Goal: Navigation & Orientation: Find specific page/section

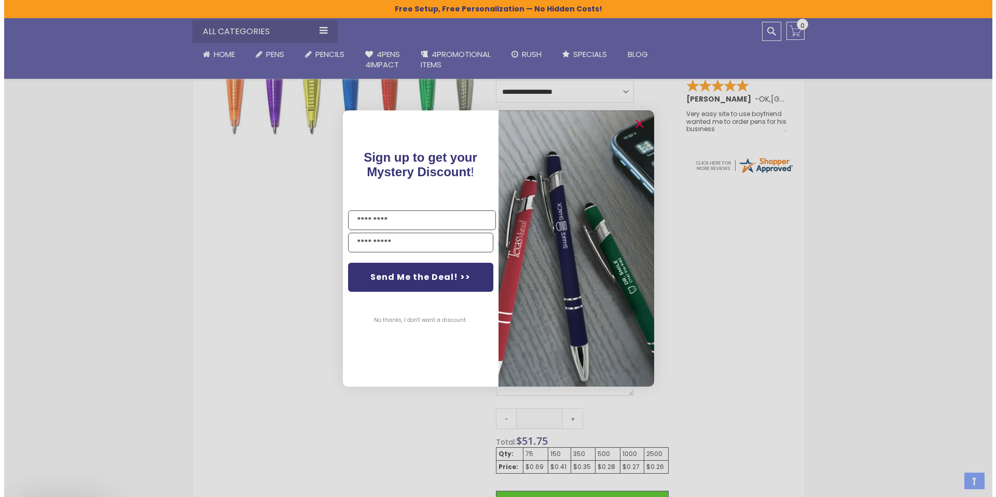
scroll to position [415, 0]
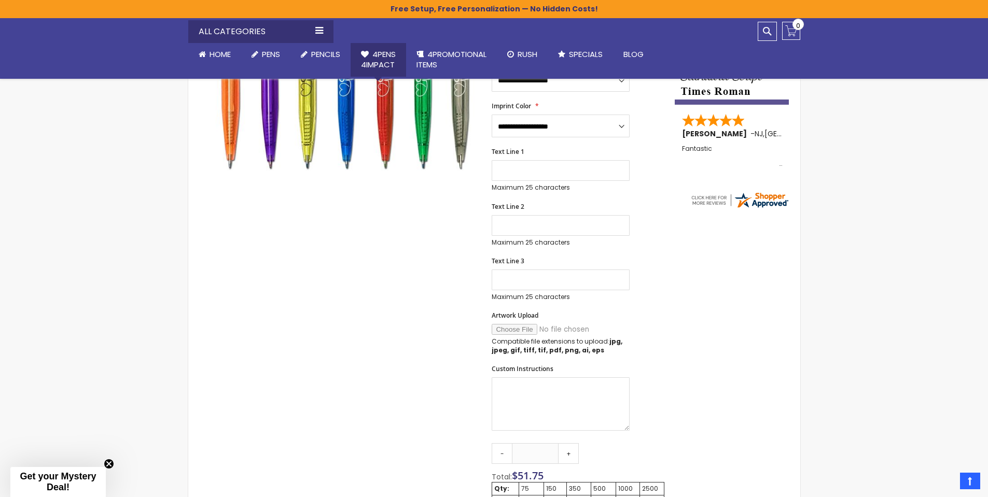
scroll to position [363, 0]
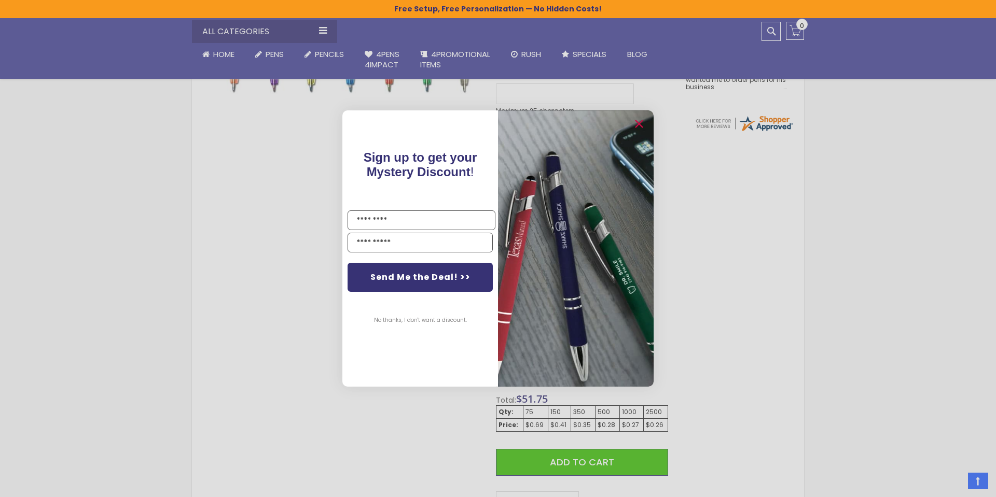
click at [277, 54] on div "Close dialog Sign up to get your Mystery Discount ! Name Email Send Me the Deal…" at bounding box center [498, 248] width 996 height 497
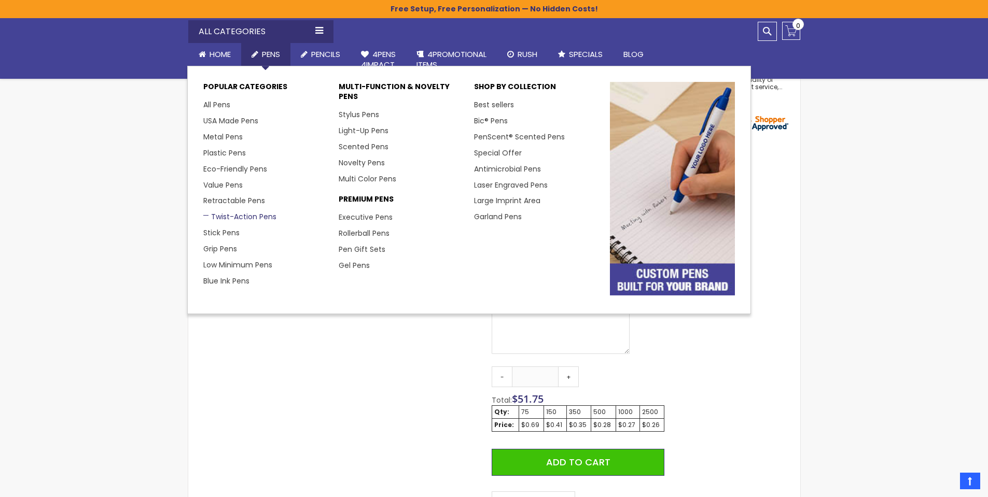
click at [235, 218] on link "Twist-Action Pens" at bounding box center [239, 217] width 73 height 10
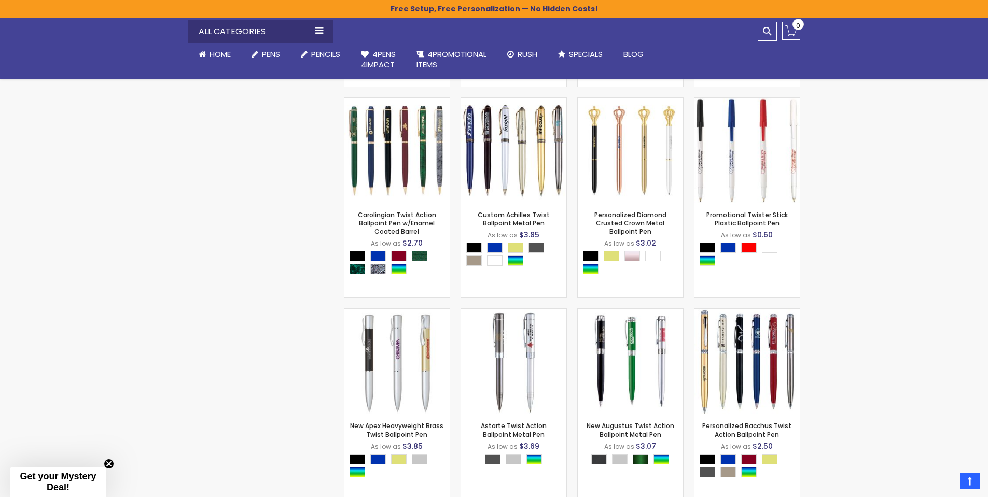
scroll to position [52, 0]
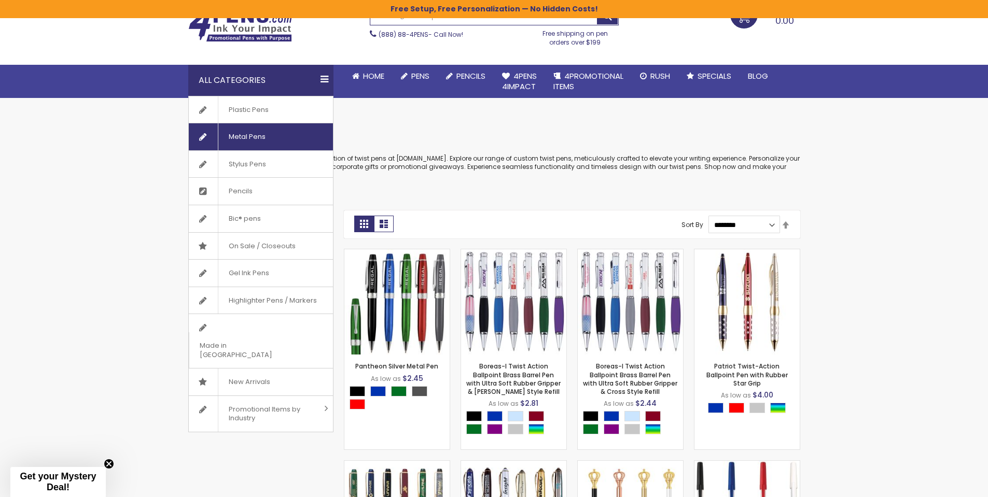
click at [274, 138] on span "Metal Pens" at bounding box center [247, 136] width 58 height 27
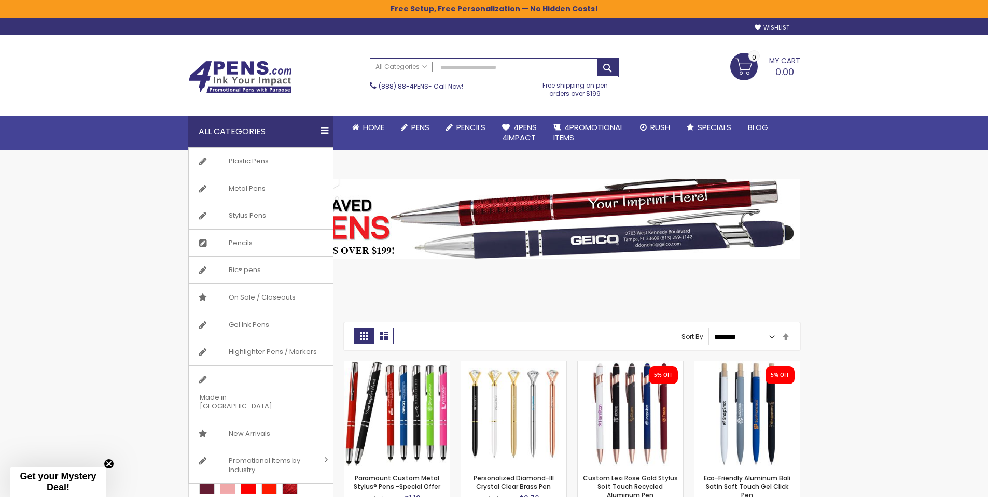
click at [330, 133] on div "All Categories" at bounding box center [260, 131] width 145 height 31
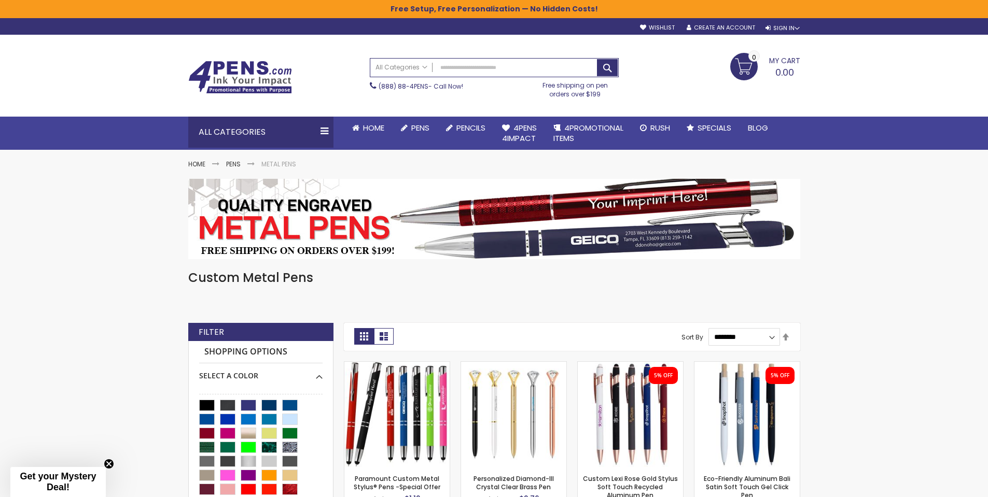
click at [549, 241] on img at bounding box center [494, 219] width 612 height 80
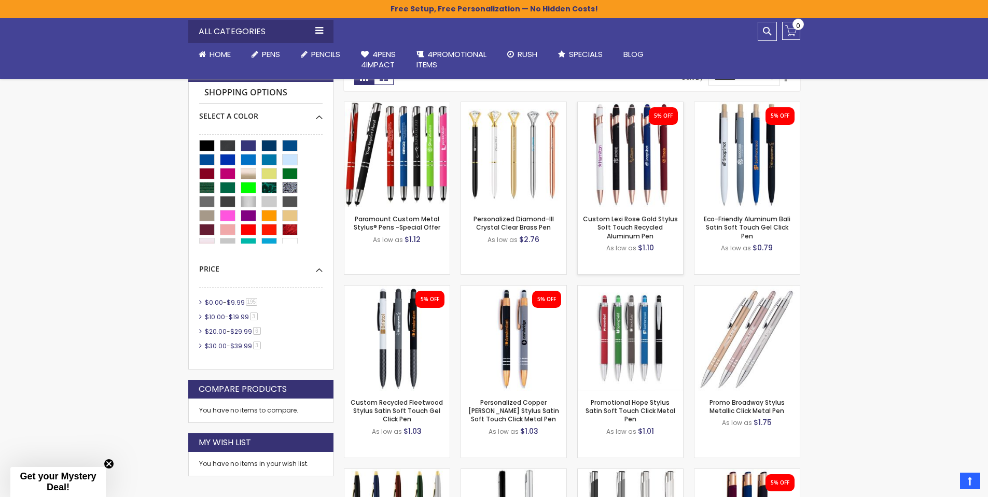
scroll to position [415, 0]
